Goal: Task Accomplishment & Management: Use online tool/utility

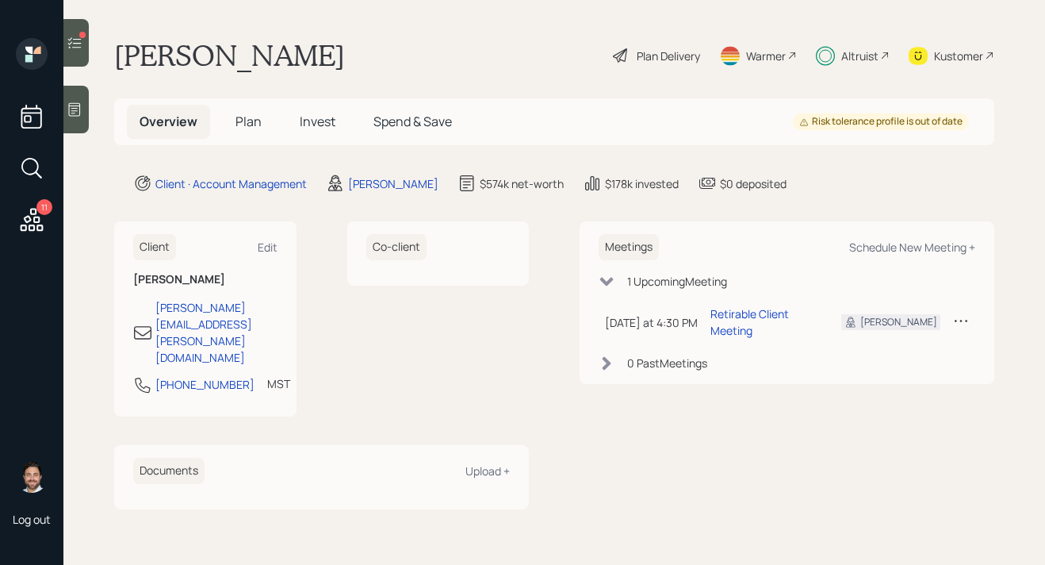
click at [80, 51] on div at bounding box center [75, 43] width 25 height 48
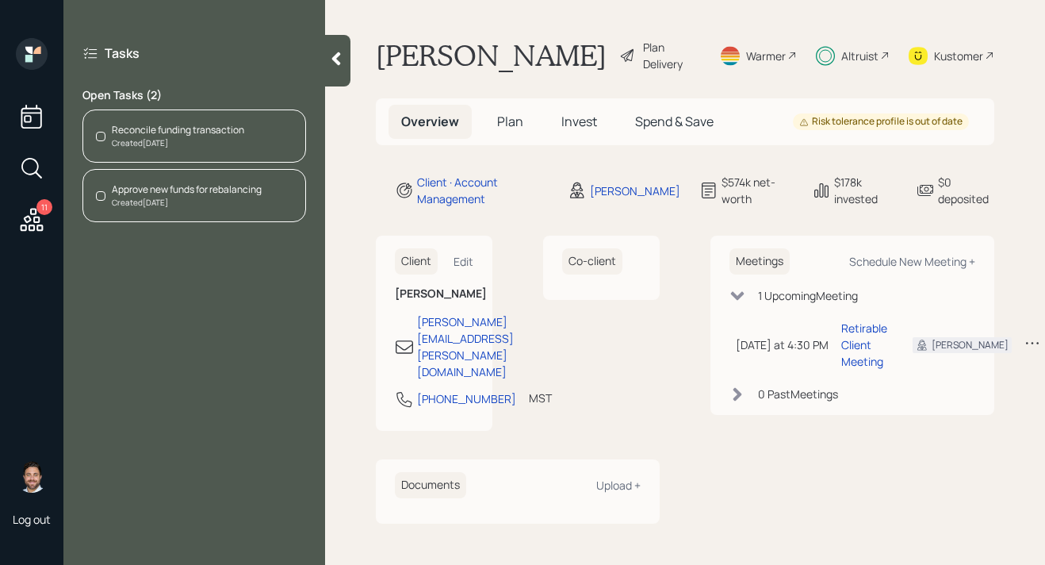
click at [149, 136] on div "Reconcile funding transaction" at bounding box center [178, 130] width 132 height 14
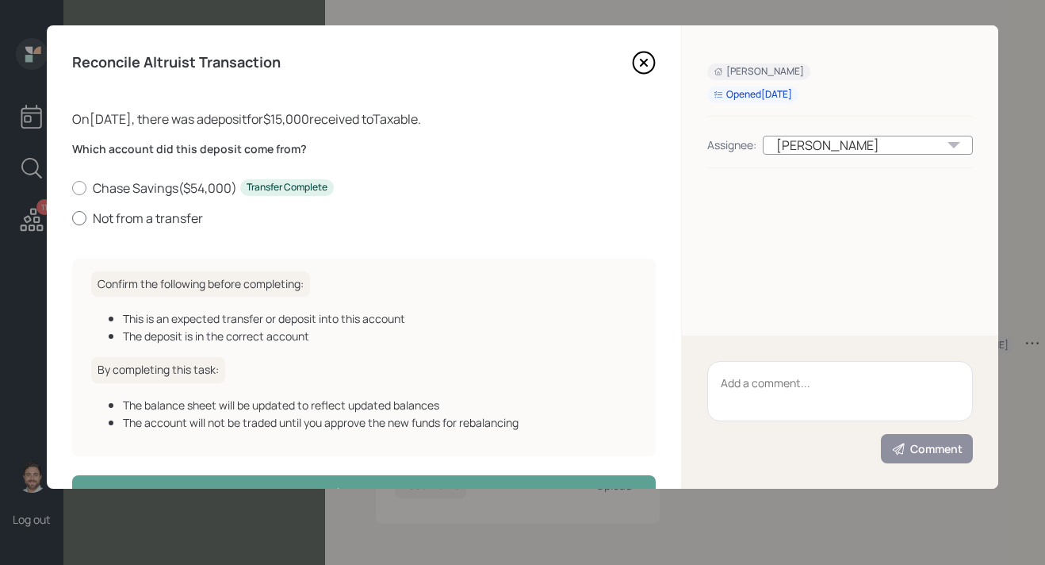
click at [147, 218] on label "Not from a transfer" at bounding box center [364, 217] width 584 height 17
click at [72, 218] on input "Not from a transfer" at bounding box center [71, 217] width 1 height 1
radio input "true"
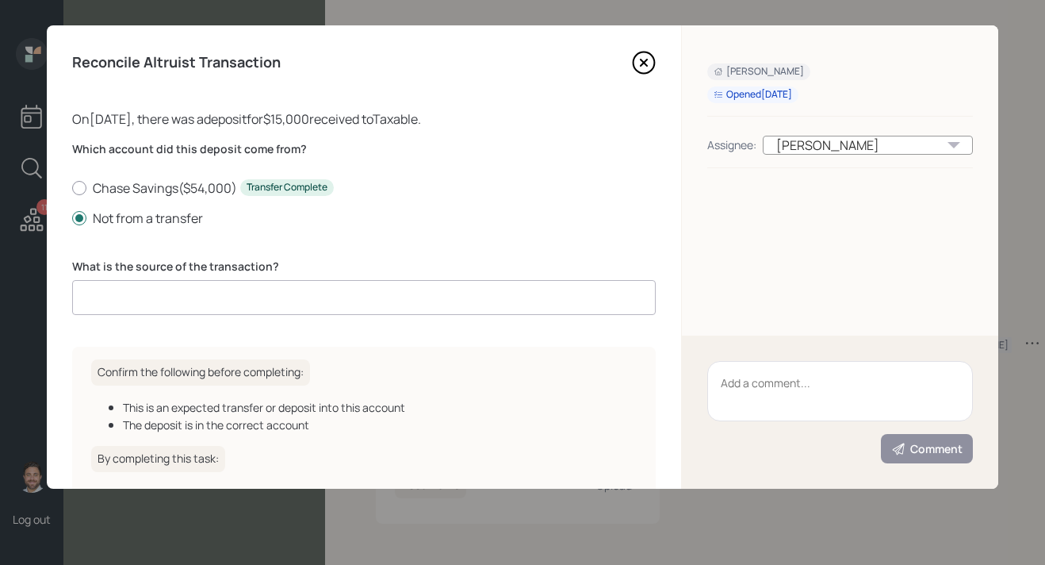
click at [174, 305] on input at bounding box center [364, 297] width 584 height 35
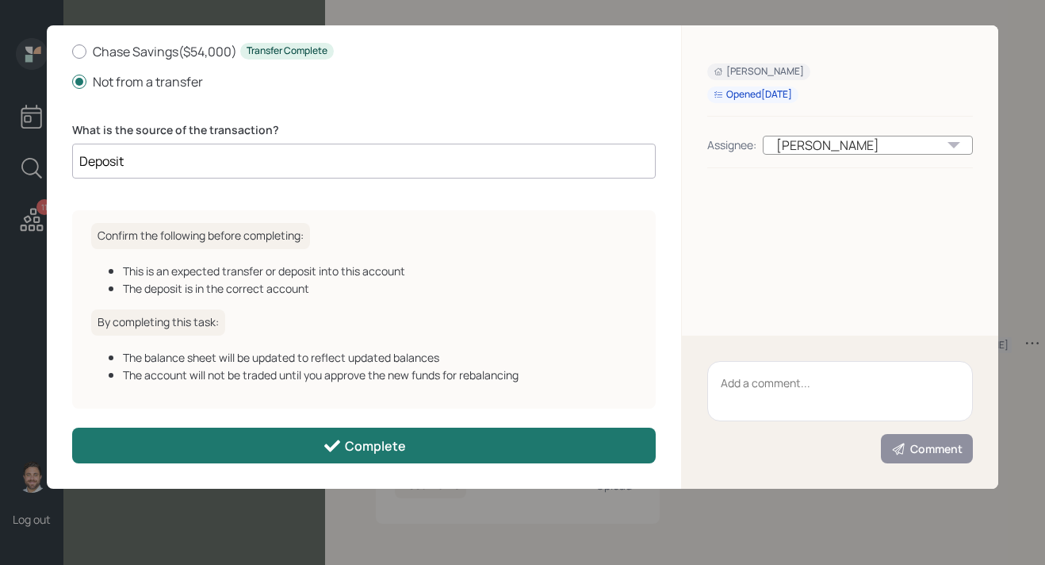
type input "Deposit"
click at [366, 453] on div "Complete" at bounding box center [364, 445] width 83 height 19
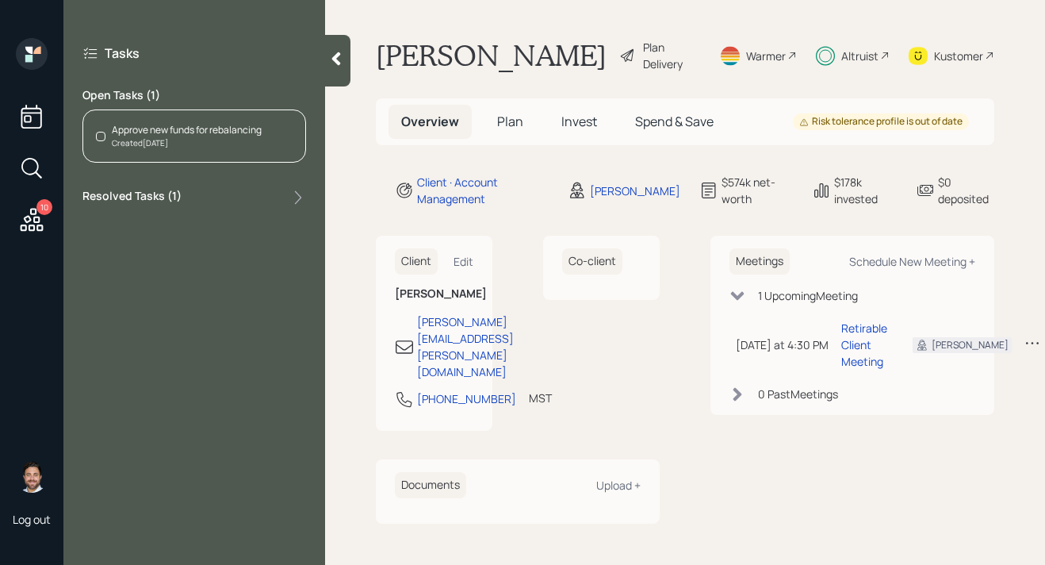
click at [272, 145] on div "Approve new funds for rebalancing Created [DATE]" at bounding box center [194, 135] width 224 height 53
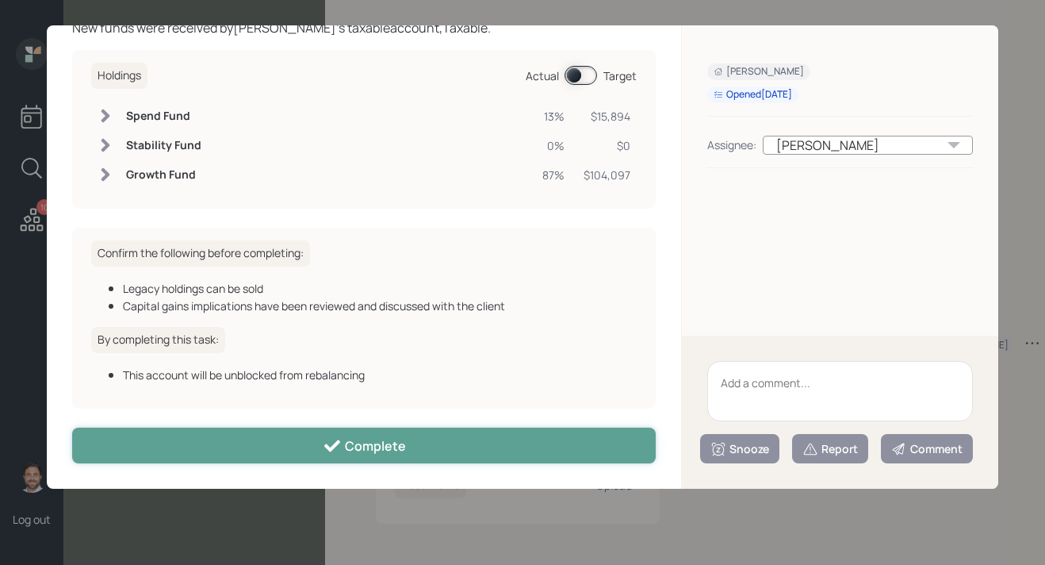
click at [386, 446] on div "Complete" at bounding box center [364, 445] width 83 height 19
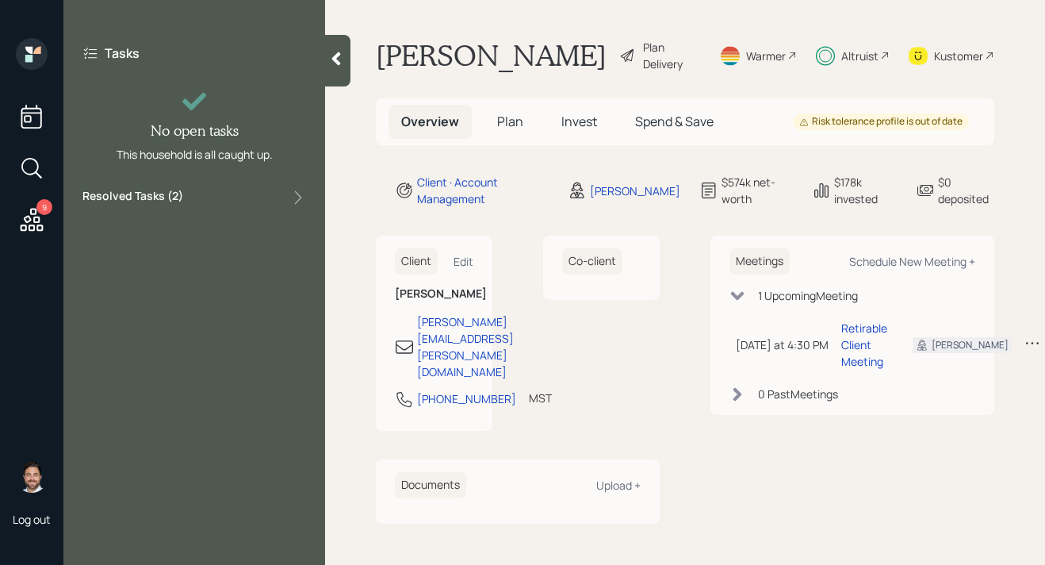
click at [30, 217] on icon at bounding box center [32, 219] width 23 height 23
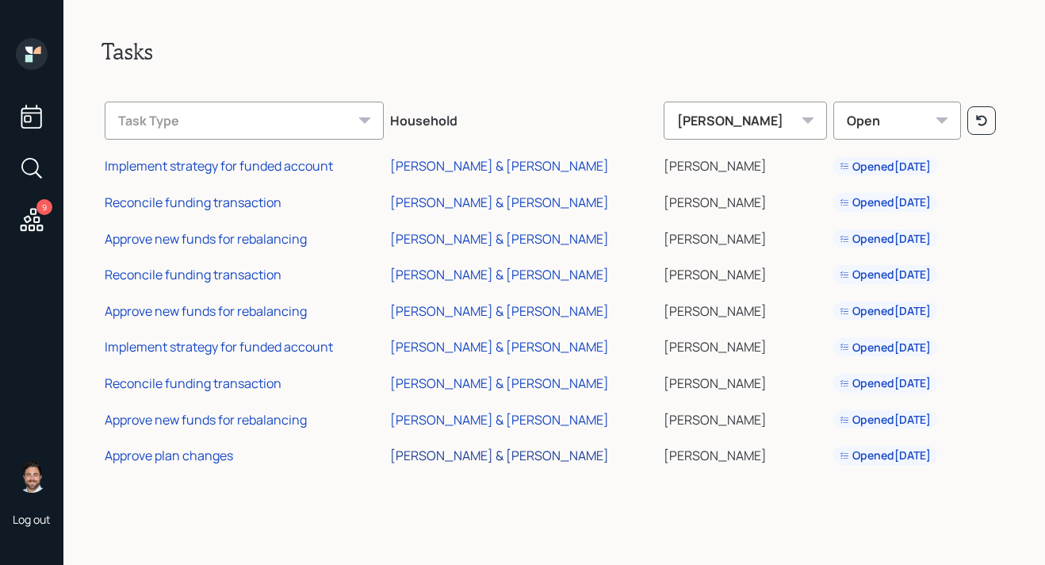
click at [481, 457] on div "[PERSON_NAME] & [PERSON_NAME]" at bounding box center [499, 454] width 219 height 17
